Goal: Task Accomplishment & Management: Complete application form

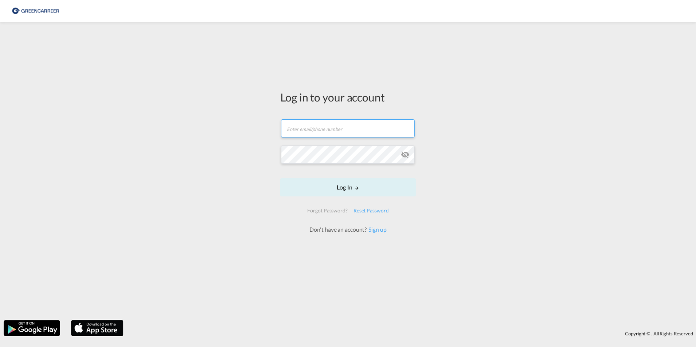
click at [305, 127] on input "text" at bounding box center [348, 128] width 134 height 18
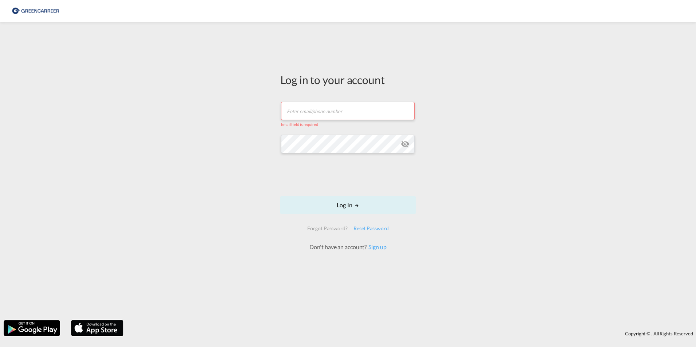
click at [314, 114] on input "text" at bounding box center [348, 111] width 134 height 18
type input "nschoenlau@gmx.de"
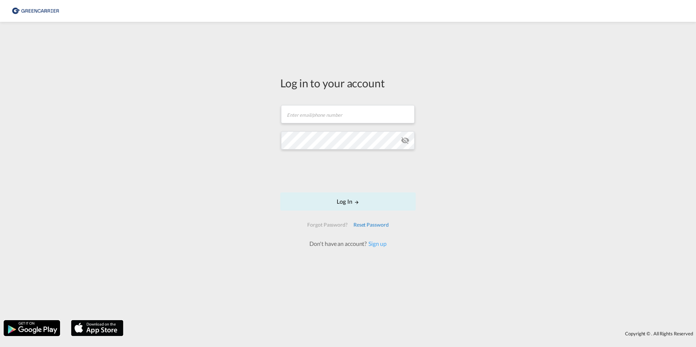
click at [376, 230] on div "Reset Password" at bounding box center [371, 224] width 41 height 13
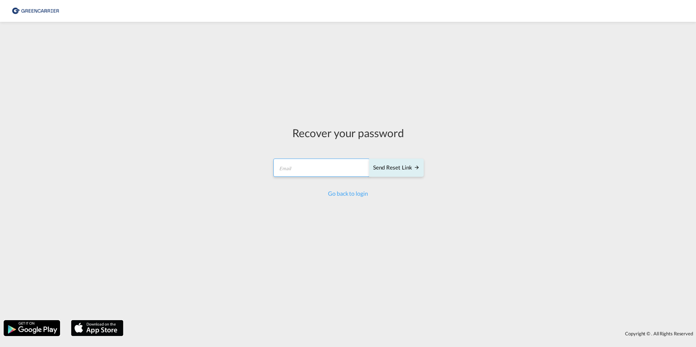
click at [308, 171] on input "email" at bounding box center [321, 168] width 96 height 18
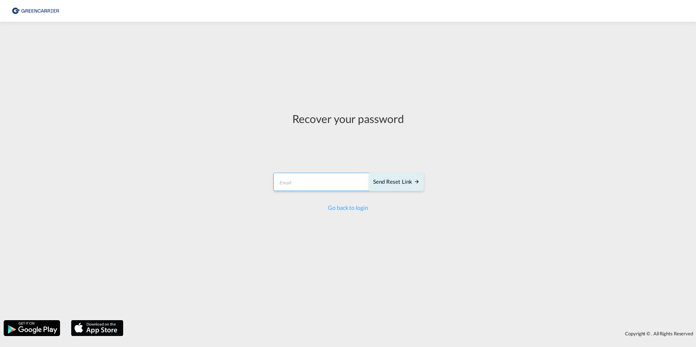
type input "[EMAIL_ADDRESS][DOMAIN_NAME]"
click at [393, 181] on div "Send reset link" at bounding box center [396, 182] width 47 height 8
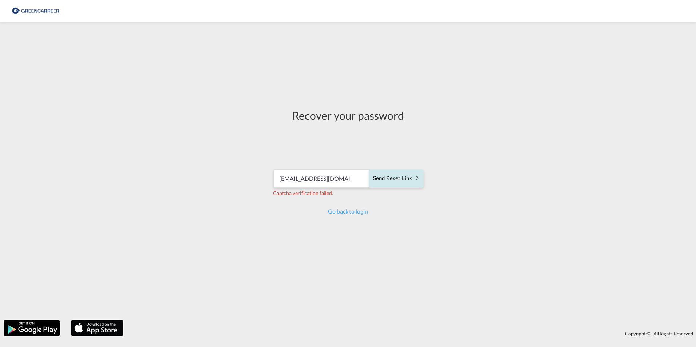
click at [401, 183] on button "Send reset link" at bounding box center [396, 179] width 55 height 18
click at [348, 214] on link "Go back to login" at bounding box center [348, 211] width 40 height 7
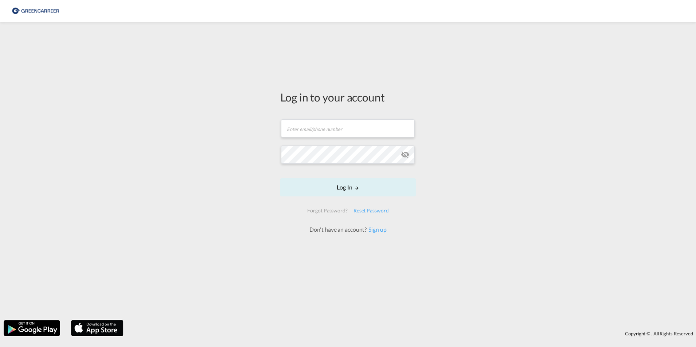
drag, startPoint x: 384, startPoint y: 231, endPoint x: 401, endPoint y: 244, distance: 21.8
click at [384, 231] on link "Sign up" at bounding box center [377, 229] width 20 height 7
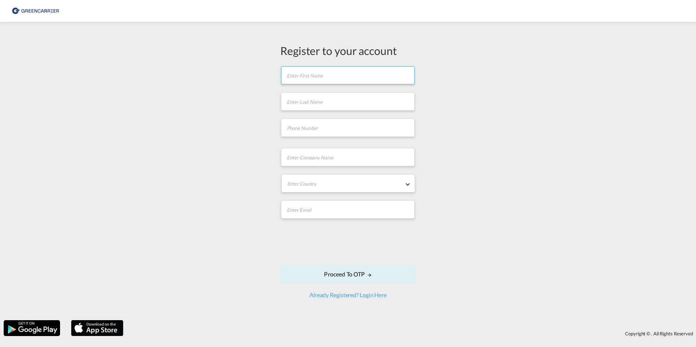
click at [313, 75] on input "text" at bounding box center [348, 75] width 134 height 18
type input "Nico"
type input "Schoenlau"
type input "GATCARHAM"
type input "[EMAIL_ADDRESS][DOMAIN_NAME]"
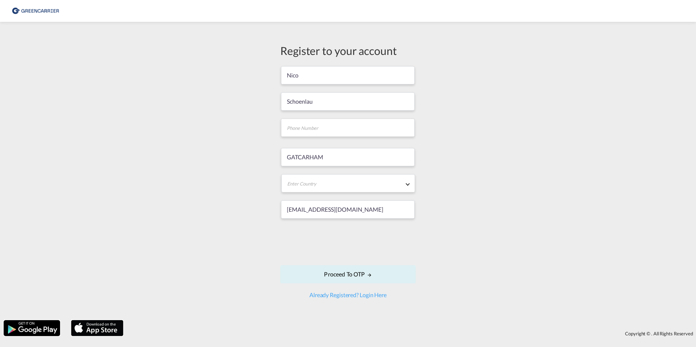
click at [528, 161] on div "Register to your account Nico Schoenlau GATCARHAM Enter Country Afghanistan Alb…" at bounding box center [348, 170] width 696 height 291
click at [404, 182] on md-select "Enter Country Afghanistan Albania Algeria American Samoa Andorra Angola Anguill…" at bounding box center [348, 183] width 134 height 18
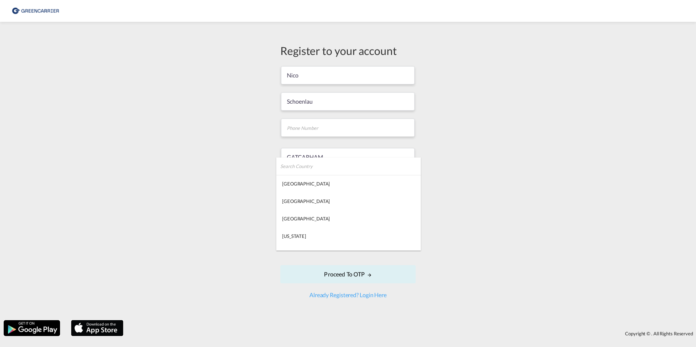
type md-option "Afghanistan"
type md-option "Gabon"
type md-option "Georgia"
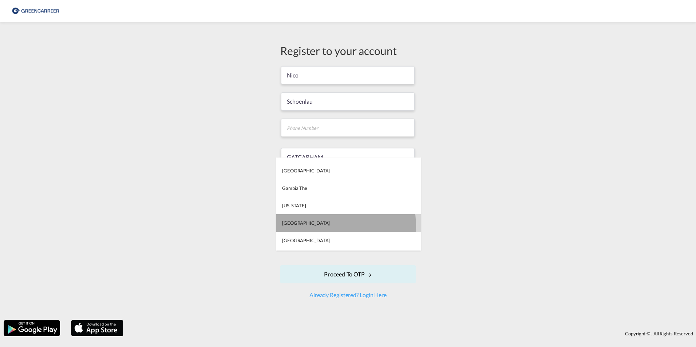
click at [307, 225] on md-option "Germany" at bounding box center [348, 222] width 145 height 17
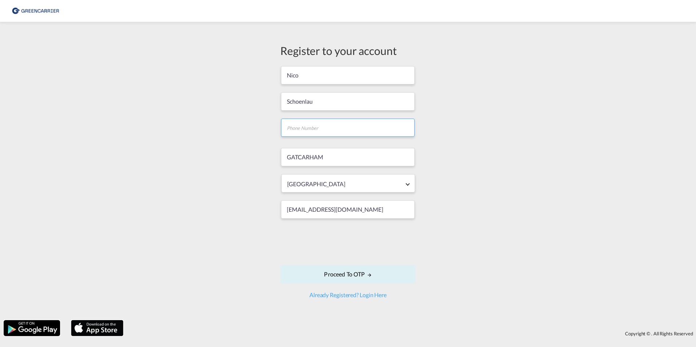
click at [313, 131] on input "tel" at bounding box center [348, 128] width 134 height 18
type input "01724062214"
click at [314, 158] on input "GATCARHAM" at bounding box center [348, 157] width 134 height 18
drag, startPoint x: 290, startPoint y: 157, endPoint x: 260, endPoint y: 157, distance: 30.2
click at [260, 157] on div "Register to your account Nico Schoenlau 01724062214 GATCARHAM Germany nschoenla…" at bounding box center [348, 170] width 696 height 291
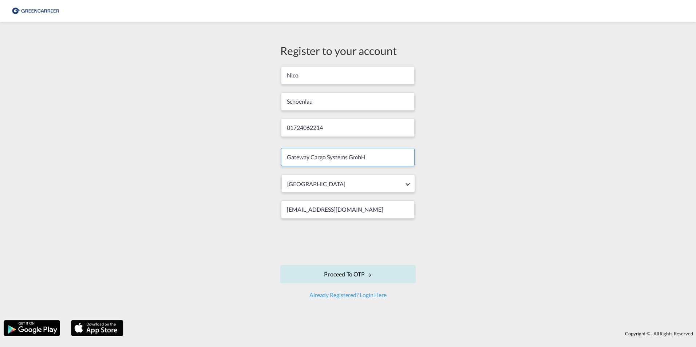
type input "Gateway Cargo Systems GmbH"
click at [357, 275] on button "Proceed to OTP" at bounding box center [347, 274] width 135 height 18
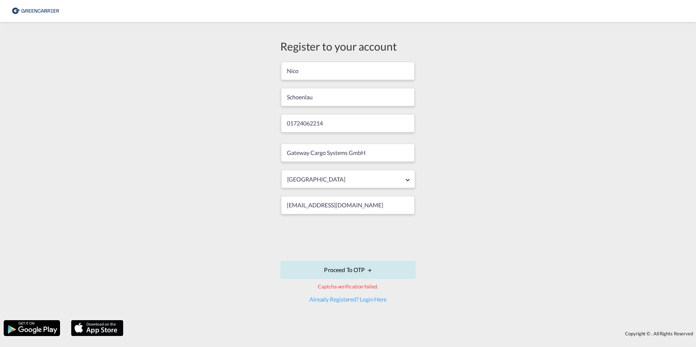
click at [368, 270] on md-icon "icon-arrow-right" at bounding box center [369, 270] width 5 height 5
click at [381, 204] on input "[EMAIL_ADDRESS][DOMAIN_NAME]" at bounding box center [348, 205] width 134 height 18
drag, startPoint x: 346, startPoint y: 124, endPoint x: 261, endPoint y: 122, distance: 85.2
click at [261, 122] on div "Register to your account Nico Schoenlau 01724062214 Gateway Cargo Systems GmbH …" at bounding box center [348, 170] width 696 height 291
type input "+491724062214"
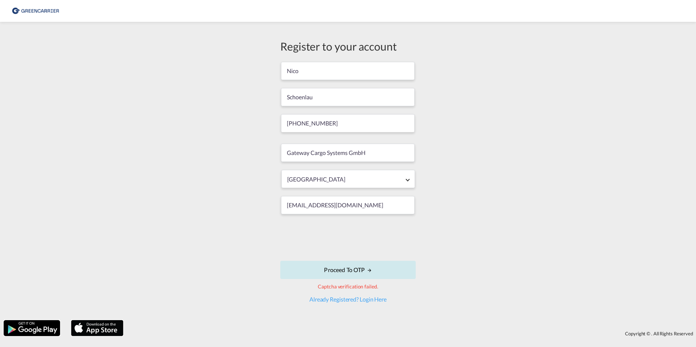
click at [349, 268] on button "Proceed to OTP" at bounding box center [347, 270] width 135 height 18
drag, startPoint x: 351, startPoint y: 124, endPoint x: 226, endPoint y: 121, distance: 125.3
click at [226, 121] on div "Register to your account Nico Schoenlau +491724062214 Gateway Cargo Systems Gmb…" at bounding box center [348, 170] width 696 height 291
click at [360, 268] on button "Proceed to OTP" at bounding box center [347, 270] width 135 height 18
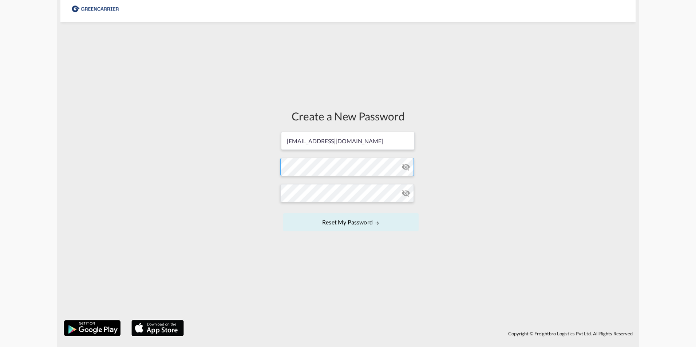
click at [318, 172] on form "nschoenlau@gatewaycargo.de Password must contain the following: A special chara…" at bounding box center [347, 182] width 135 height 103
click at [283, 213] on button "Reset my password" at bounding box center [350, 222] width 135 height 18
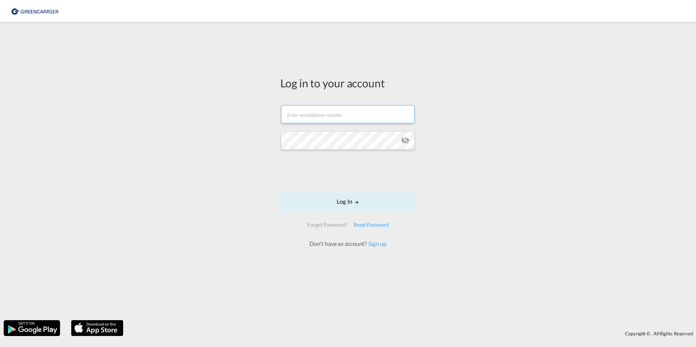
type input "[EMAIL_ADDRESS][DOMAIN_NAME]"
click at [344, 201] on button "Log In" at bounding box center [347, 202] width 135 height 18
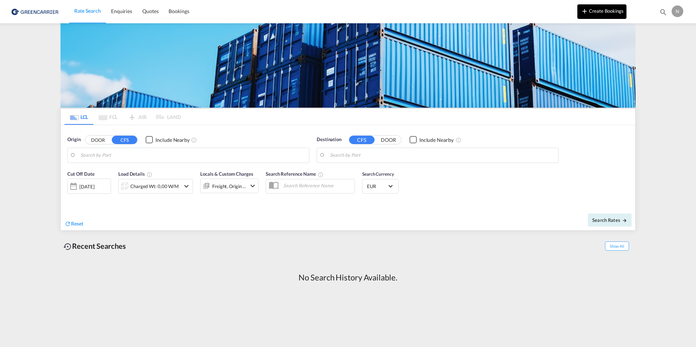
click at [603, 10] on button "Create Bookings" at bounding box center [601, 11] width 49 height 15
click at [112, 157] on input "Search by Port" at bounding box center [192, 155] width 225 height 11
click at [128, 154] on body "Rate Search Enquiries Quotes Bookings Rate Search Enquiries" at bounding box center [348, 173] width 696 height 347
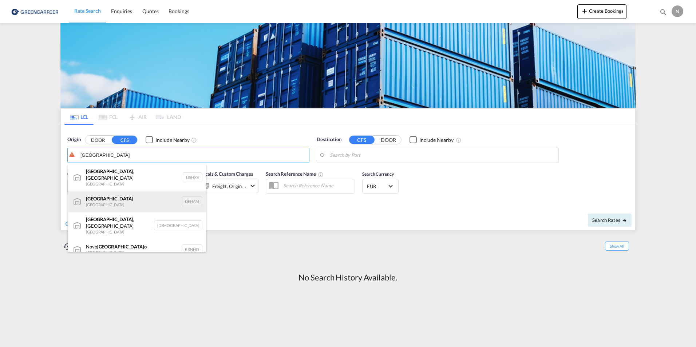
click at [102, 199] on div "Hamburg Germany DEHAM" at bounding box center [137, 202] width 138 height 22
type input "Hamburg, DEHAM"
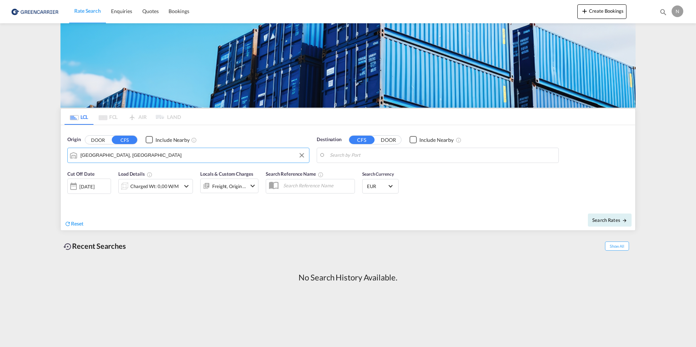
click at [391, 157] on input "Search by Port" at bounding box center [442, 155] width 225 height 11
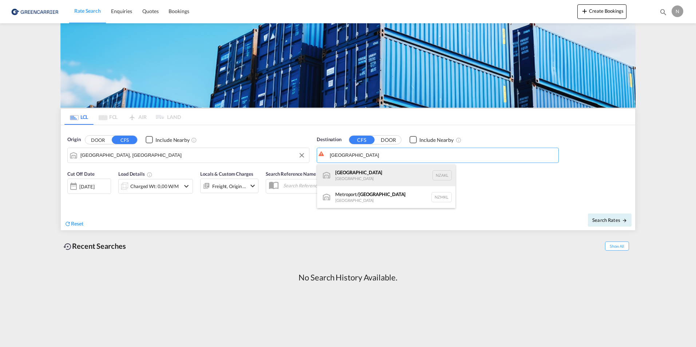
click at [355, 178] on div "Auckland New Zealand NZAKL" at bounding box center [386, 176] width 138 height 22
type input "Auckland, NZAKL"
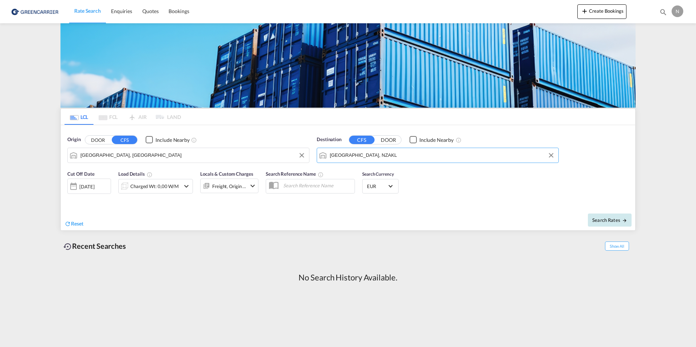
drag, startPoint x: 605, startPoint y: 218, endPoint x: 602, endPoint y: 223, distance: 6.0
click at [605, 218] on span "Search Rates" at bounding box center [609, 220] width 35 height 6
drag, startPoint x: 168, startPoint y: 188, endPoint x: 157, endPoint y: 203, distance: 18.4
click at [168, 188] on div "Charged Wt: 0,00 W/M" at bounding box center [155, 186] width 48 height 10
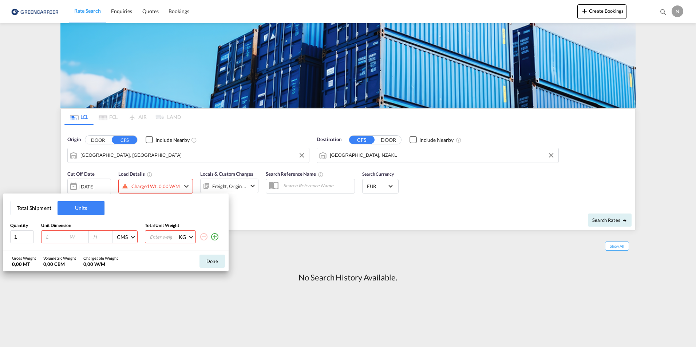
click at [341, 206] on div "Total Shipment Units Quantity Unit Dimension Total Unit Weight 1 CMS CMS Inches…" at bounding box center [348, 173] width 696 height 347
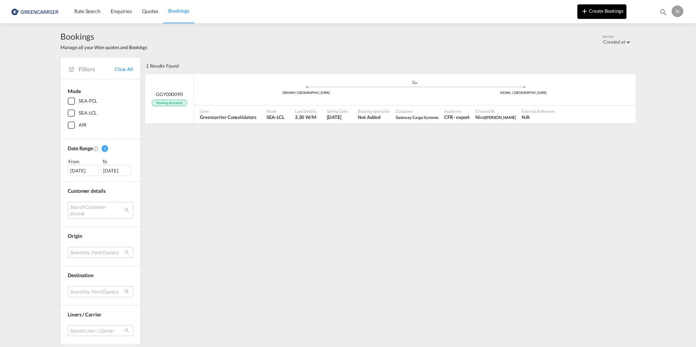
click at [592, 11] on button "Create Bookings" at bounding box center [601, 11] width 49 height 15
